Goal: Go to known website: Go to known website

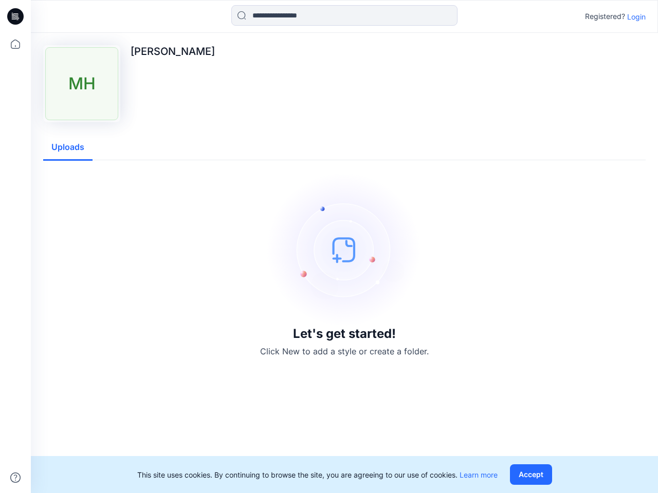
click at [329, 247] on img at bounding box center [344, 250] width 154 height 154
click at [16, 16] on icon at bounding box center [17, 16] width 4 height 1
click at [15, 44] on icon at bounding box center [15, 44] width 23 height 23
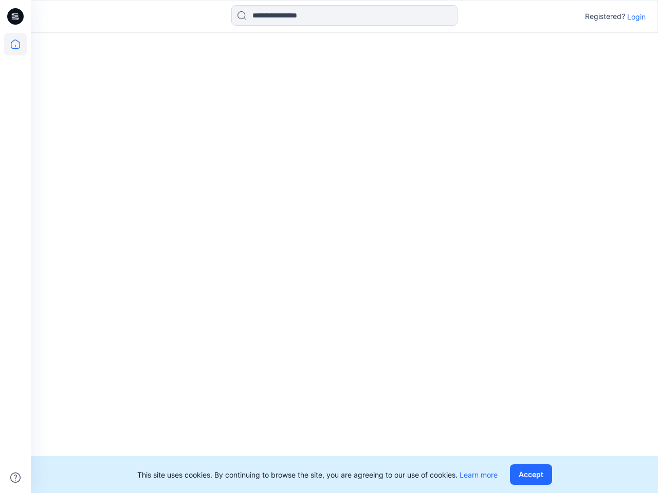
click at [15, 478] on icon at bounding box center [15, 478] width 10 height 10
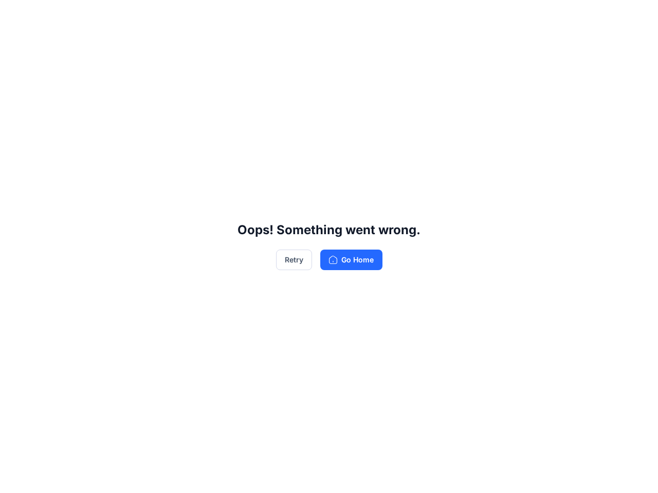
click at [344, 15] on div "Oops! Something went wrong. Retry Go Home" at bounding box center [329, 246] width 658 height 493
click at [636, 16] on div "Oops! Something went wrong. Retry Go Home" at bounding box center [329, 246] width 658 height 493
click at [68, 147] on div "Oops! Something went wrong. Retry Go Home" at bounding box center [329, 246] width 658 height 493
click at [533, 475] on div "Oops! Something went wrong. Retry Go Home" at bounding box center [329, 246] width 658 height 493
